Goal: Information Seeking & Learning: Find specific page/section

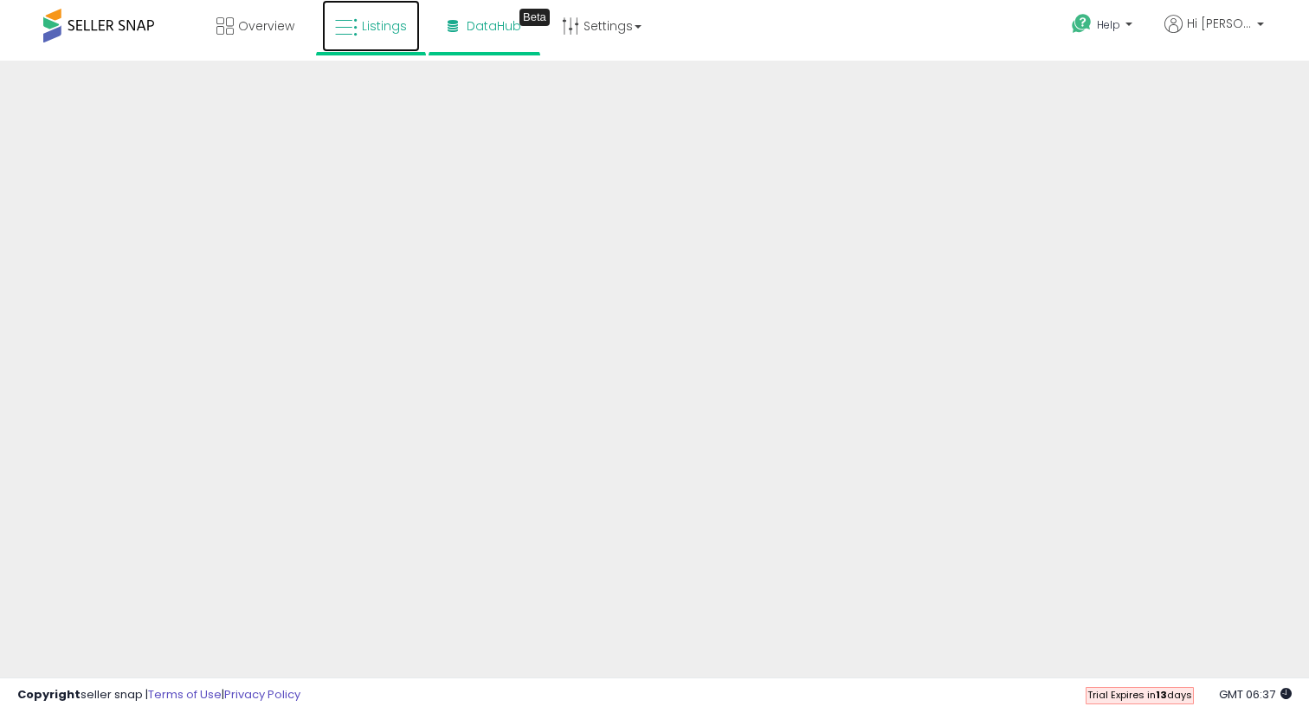
click at [345, 22] on icon at bounding box center [346, 27] width 23 height 23
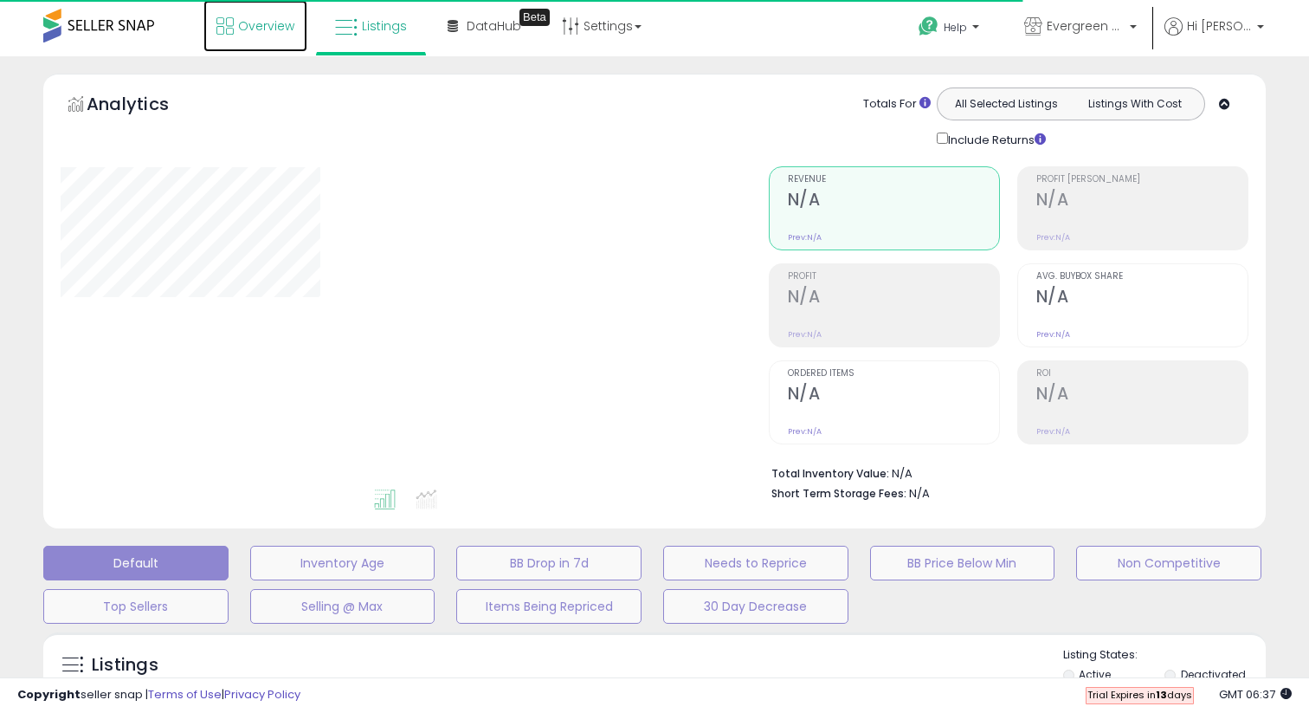
click at [247, 24] on span "Overview" at bounding box center [266, 25] width 56 height 17
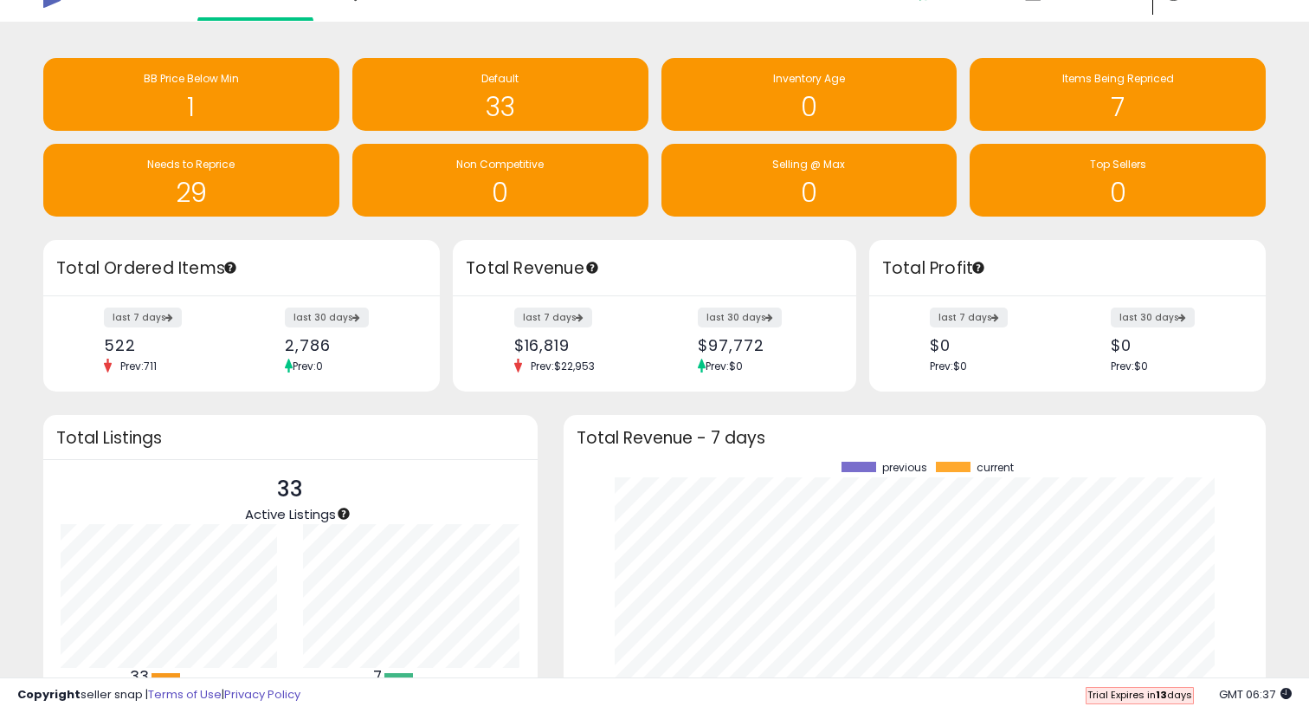
scroll to position [30, 0]
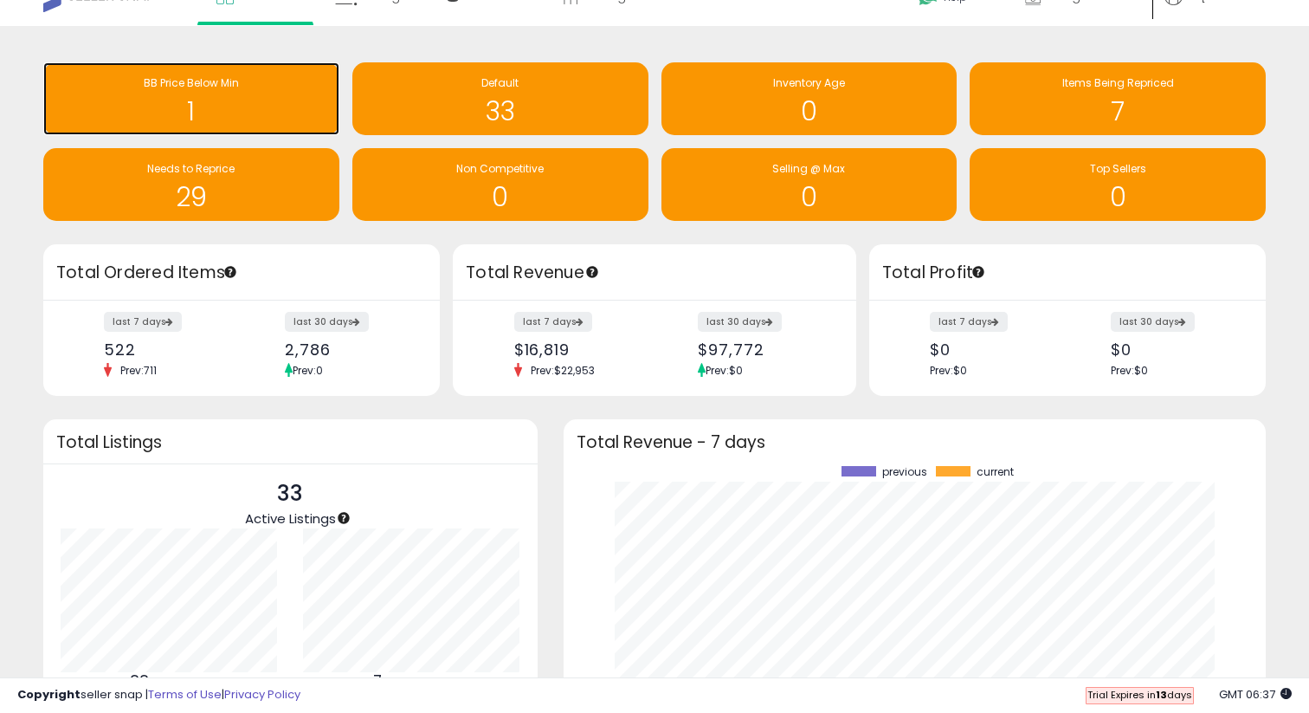
click at [252, 93] on div "1" at bounding box center [191, 100] width 279 height 50
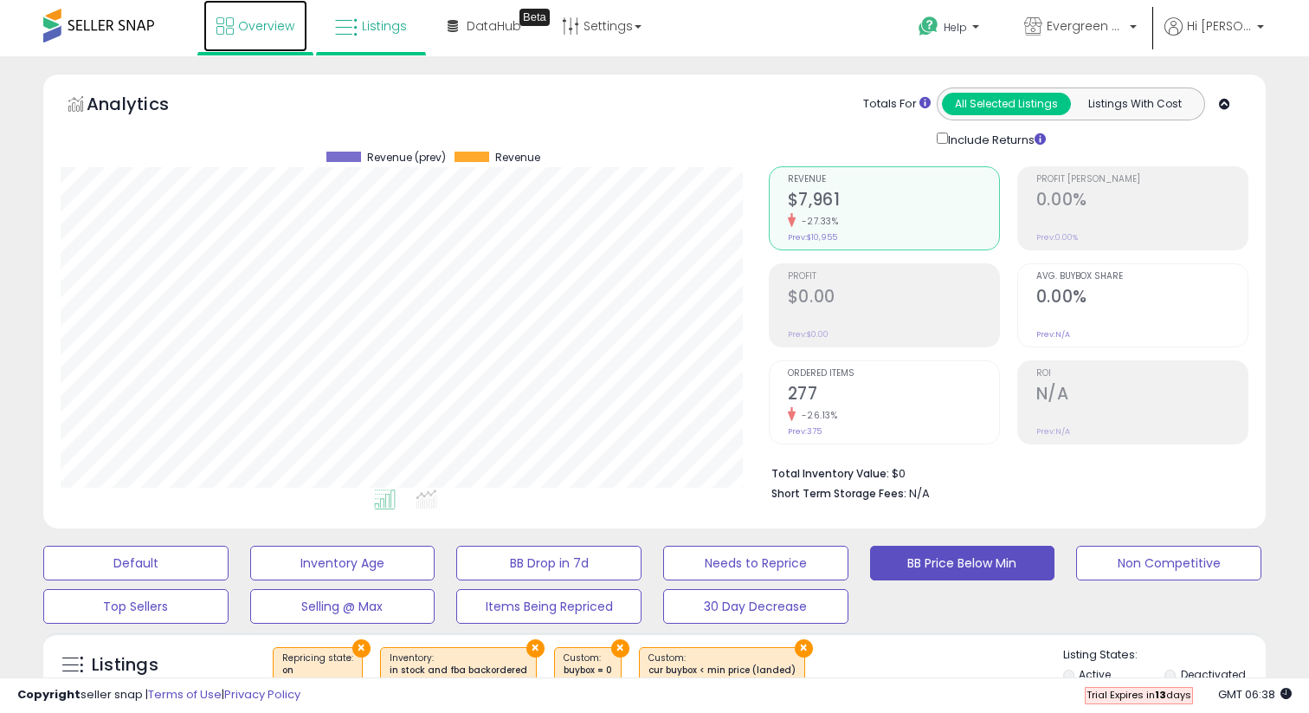
click at [273, 36] on link "Overview" at bounding box center [256, 26] width 104 height 52
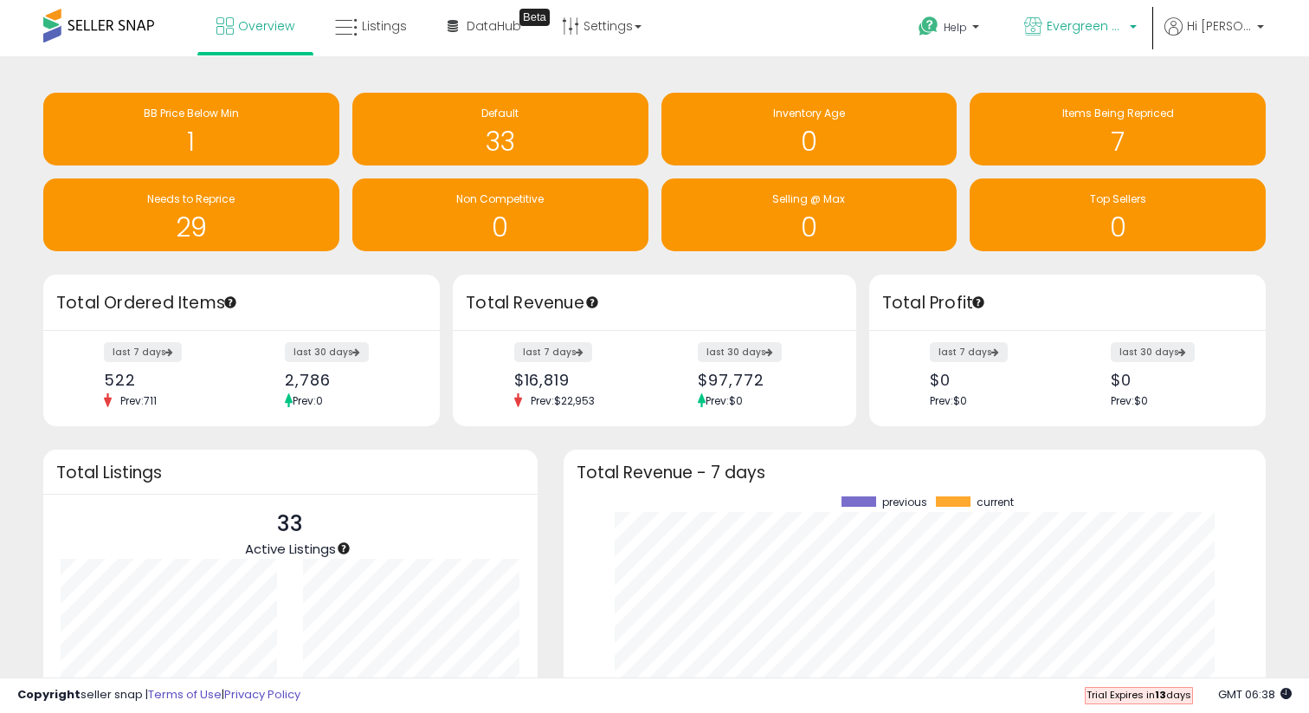
click at [1098, 30] on span "Evergreen Titans" at bounding box center [1086, 25] width 78 height 17
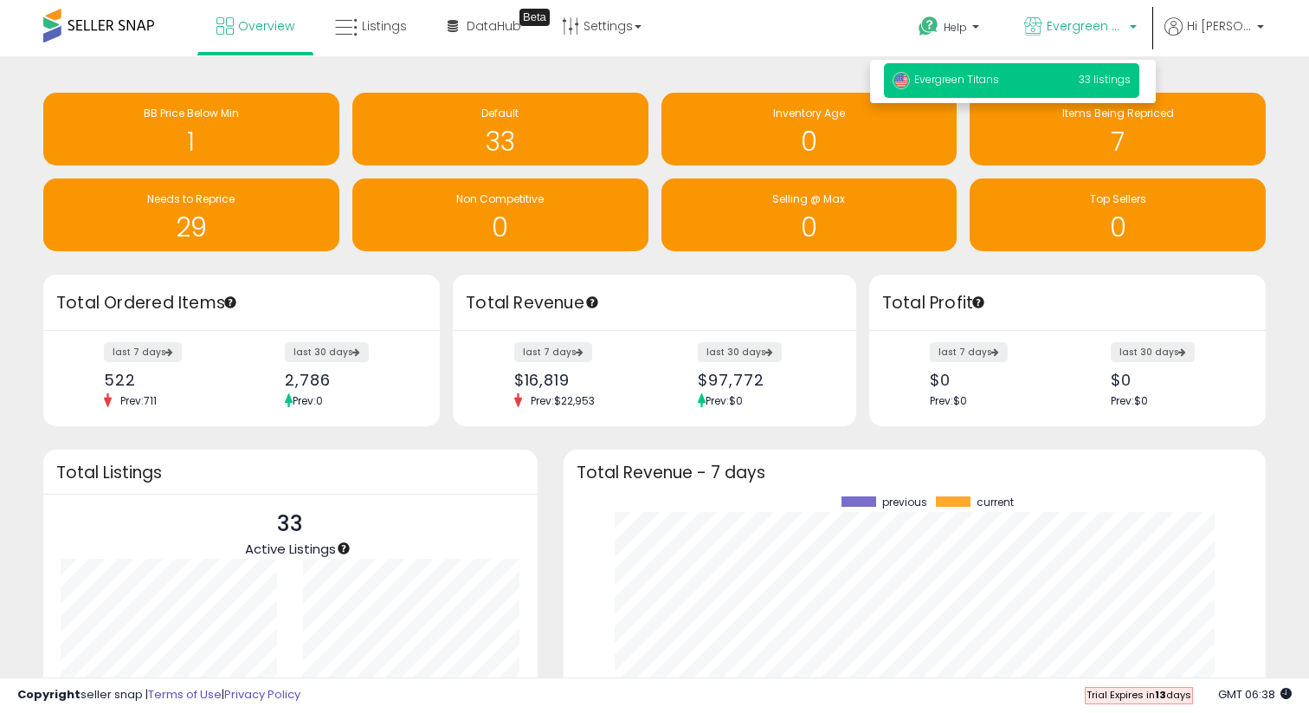
click at [1303, 268] on div "Retrieving insights data.. BB Price Below Min 1 Default 33 Inventory Age 0" at bounding box center [654, 470] width 1309 height 829
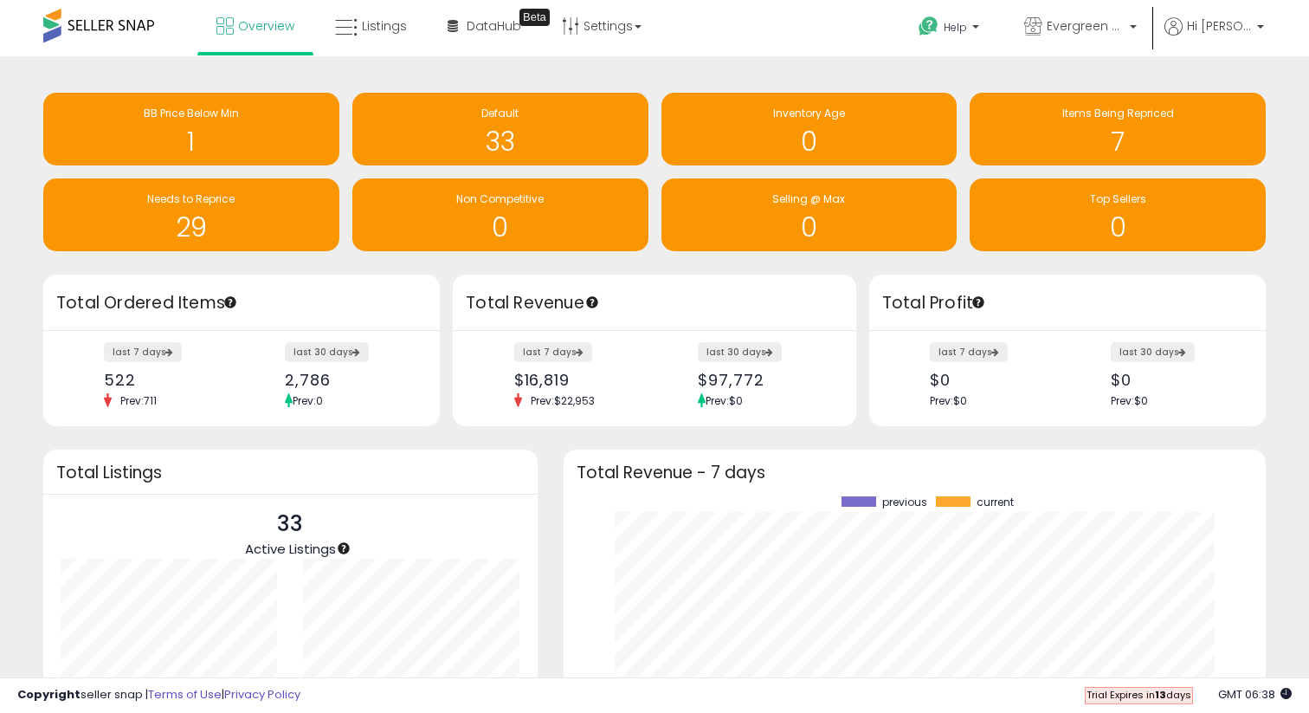
click at [1254, 695] on span "GMT 06:38" at bounding box center [1256, 694] width 74 height 16
click at [635, 30] on link "Settings" at bounding box center [602, 26] width 106 height 52
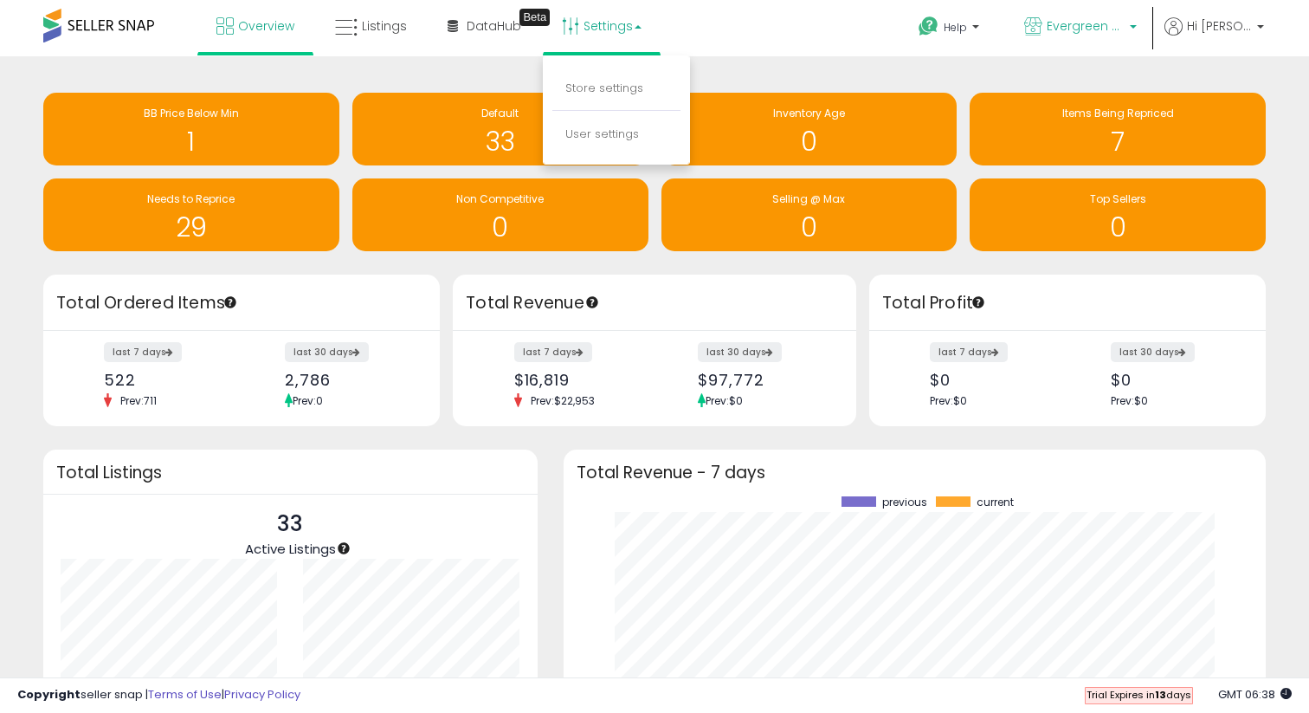
click at [1110, 39] on link "Evergreen Titans" at bounding box center [1081, 28] width 139 height 56
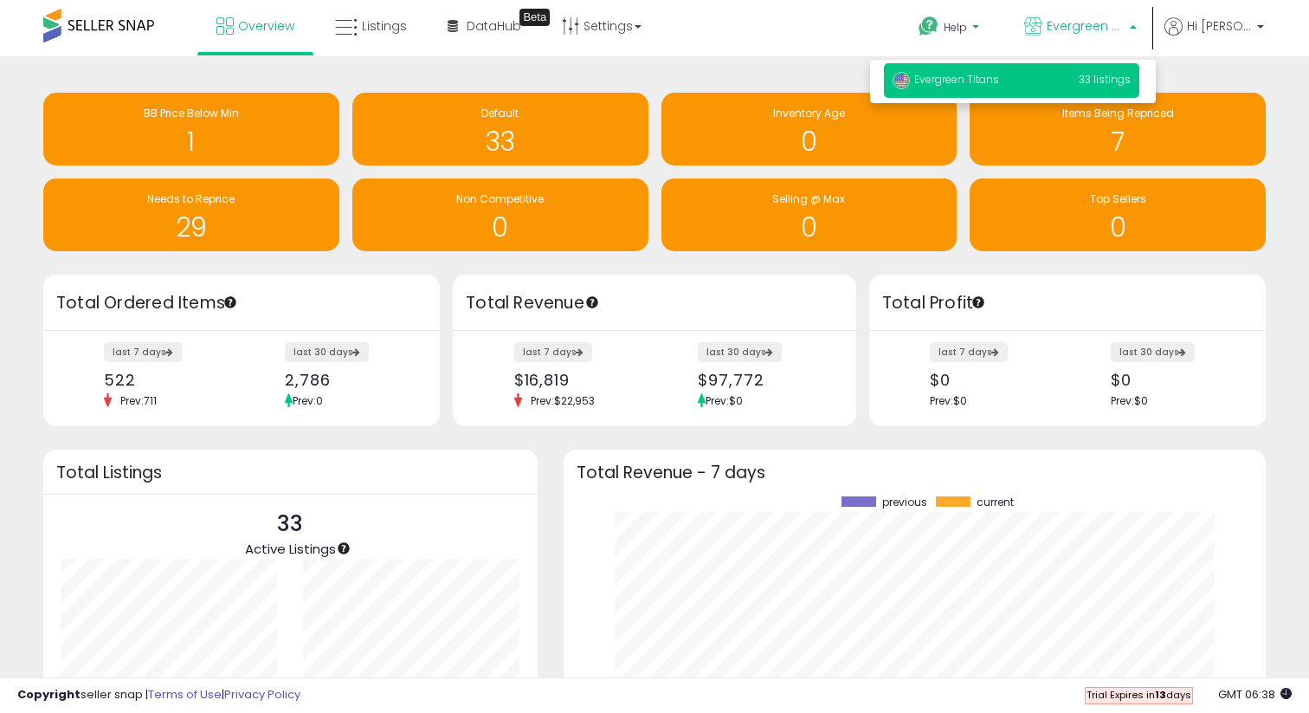
click at [957, 16] on link "Help" at bounding box center [951, 30] width 92 height 54
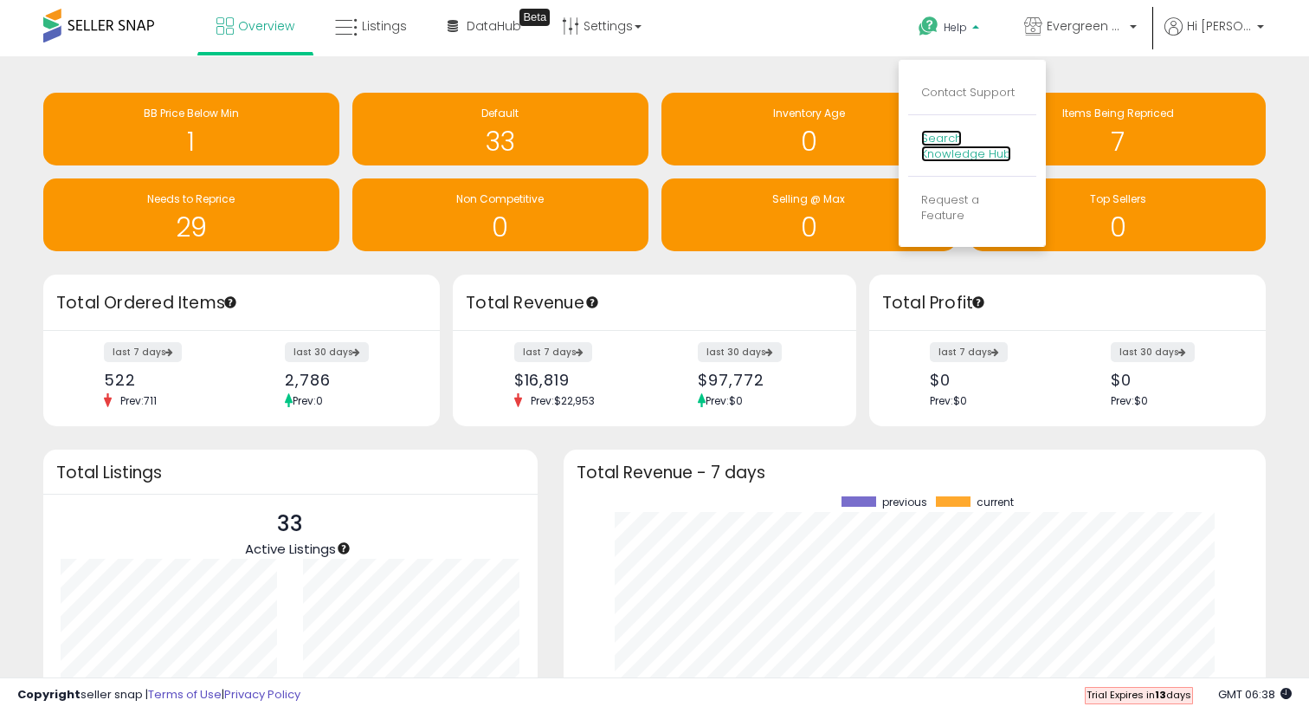
click at [982, 156] on link "Search Knowledge Hub" at bounding box center [966, 146] width 90 height 33
